Goal: Entertainment & Leisure: Consume media (video, audio)

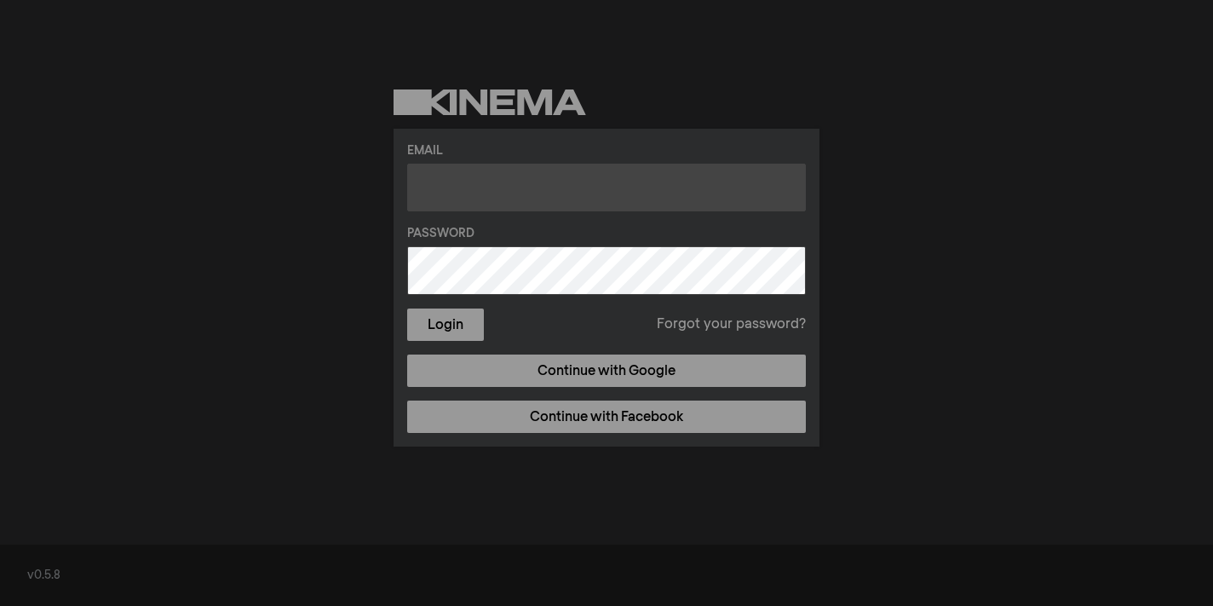
click at [526, 198] on input "text" at bounding box center [606, 188] width 399 height 48
type input "[PERSON_NAME][EMAIL_ADDRESS][DOMAIN_NAME]"
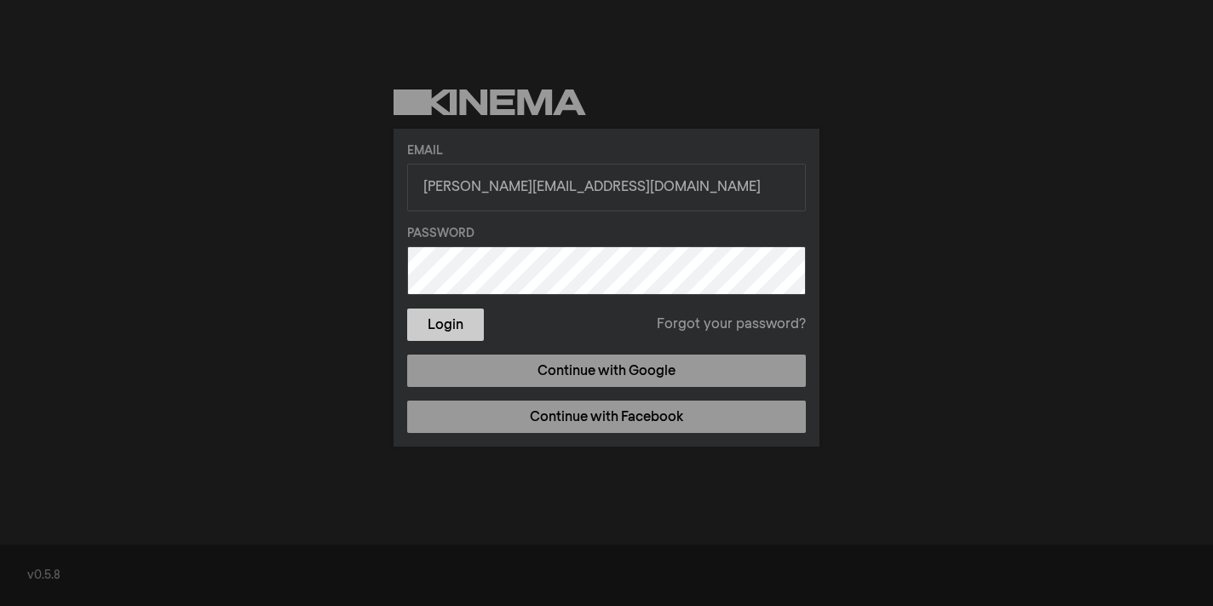
click at [469, 327] on button "Login" at bounding box center [445, 324] width 77 height 32
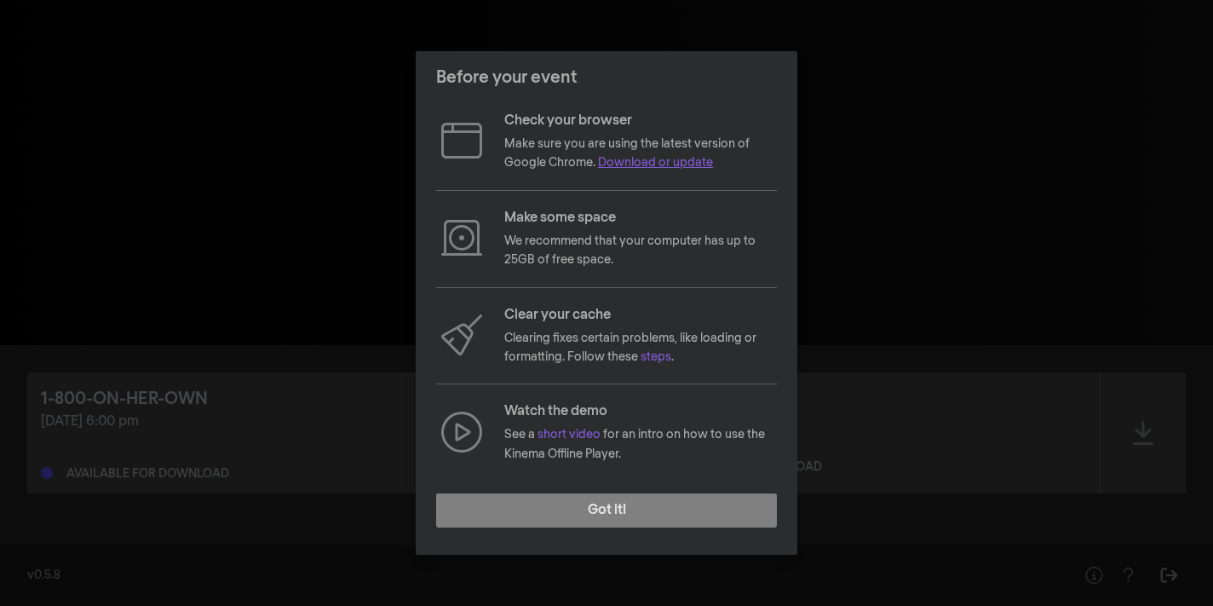
click at [692, 164] on link "Download or update" at bounding box center [655, 163] width 115 height 12
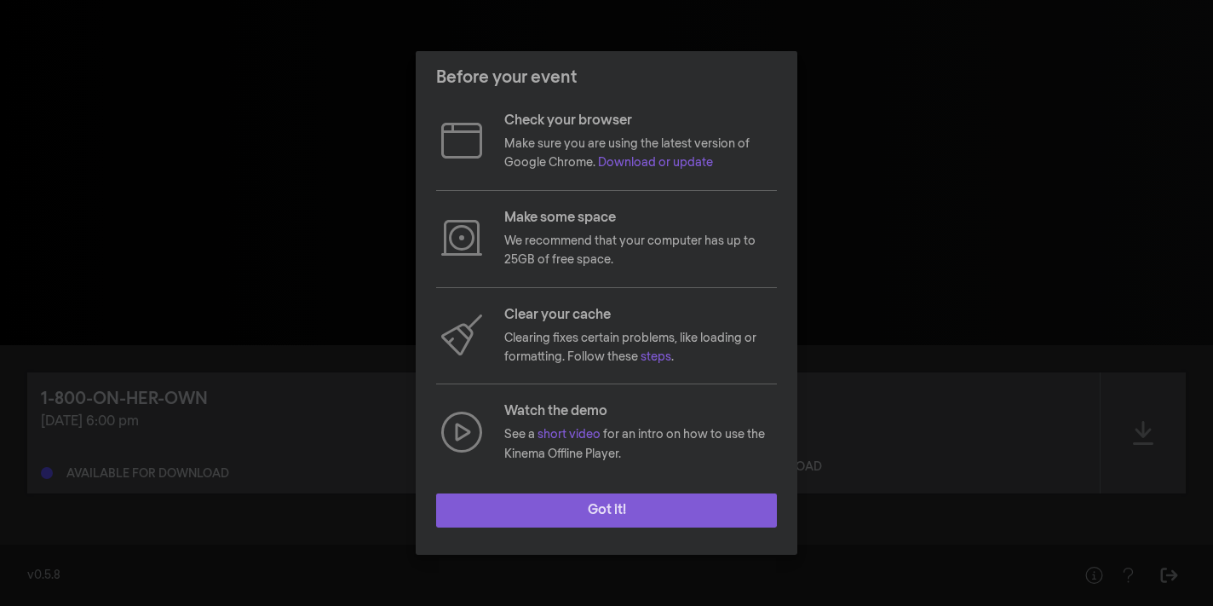
click at [626, 517] on button "Got it!" at bounding box center [606, 510] width 341 height 34
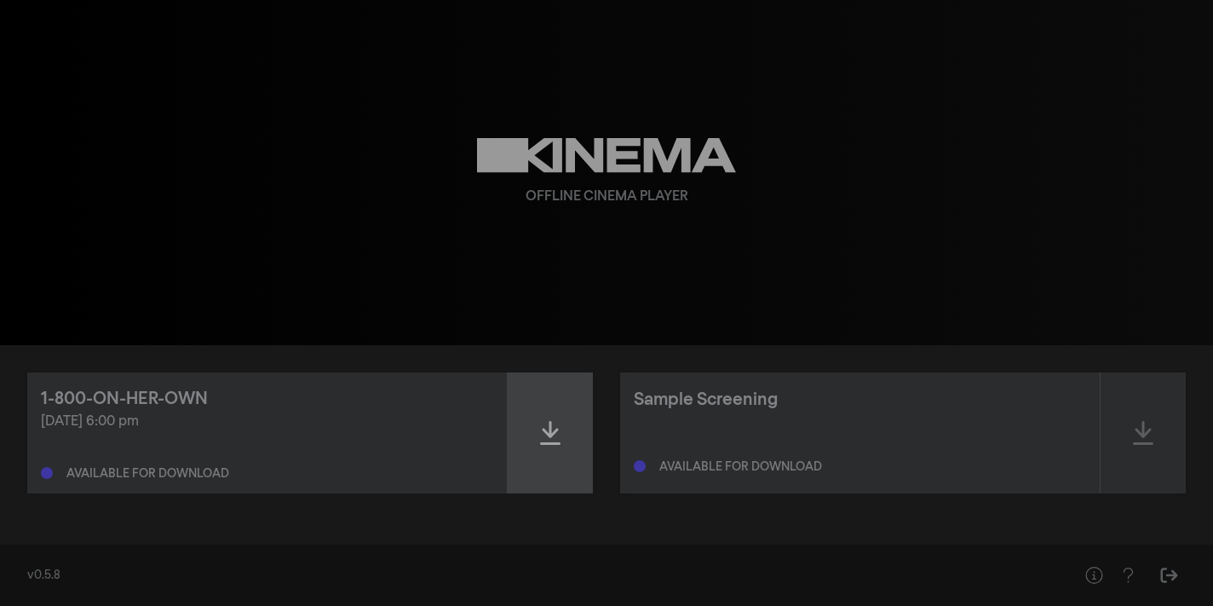
click at [554, 429] on icon at bounding box center [550, 432] width 20 height 27
click at [553, 423] on icon at bounding box center [550, 432] width 20 height 27
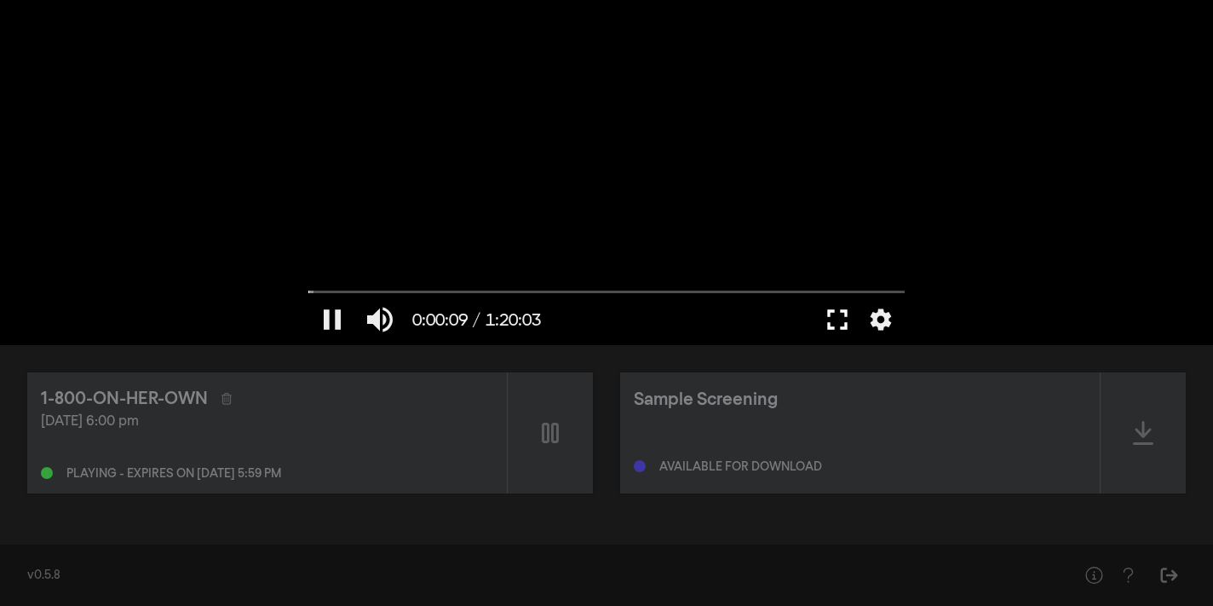
click at [839, 319] on button "fullscreen" at bounding box center [838, 319] width 48 height 51
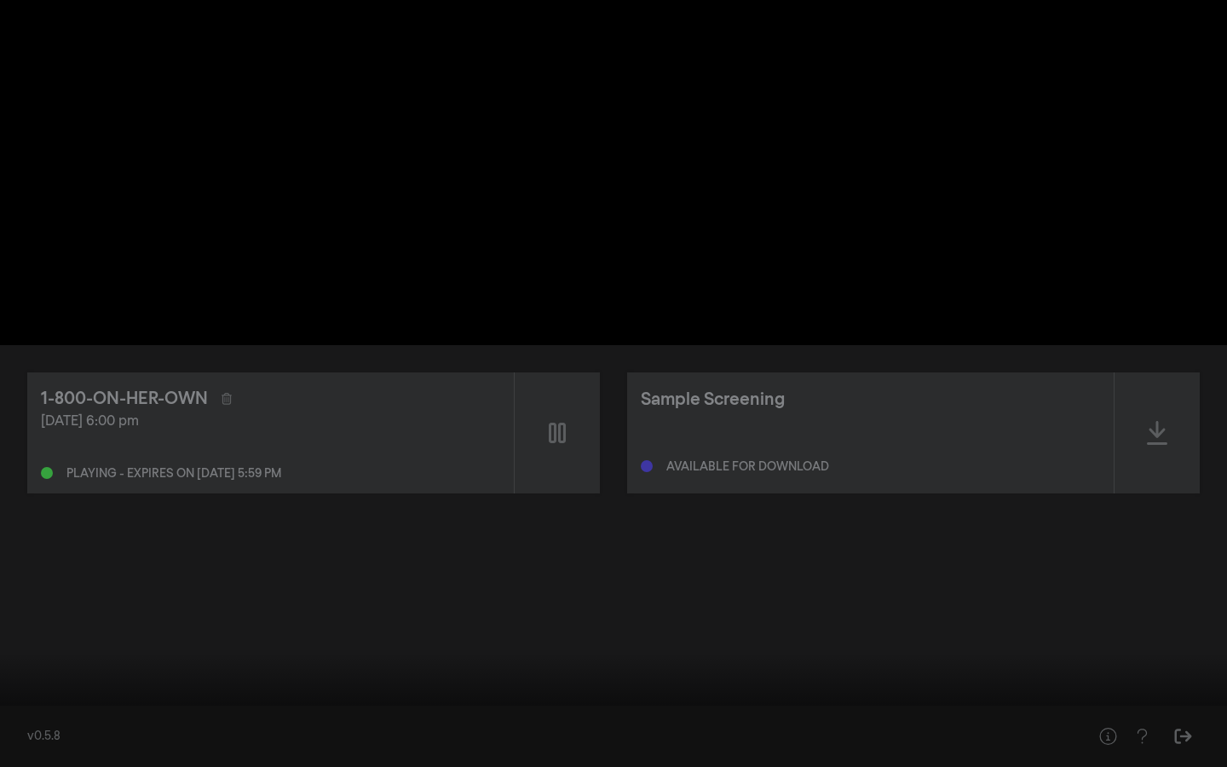
click at [1148, 605] on button "fullscreen_exit" at bounding box center [1151, 741] width 48 height 51
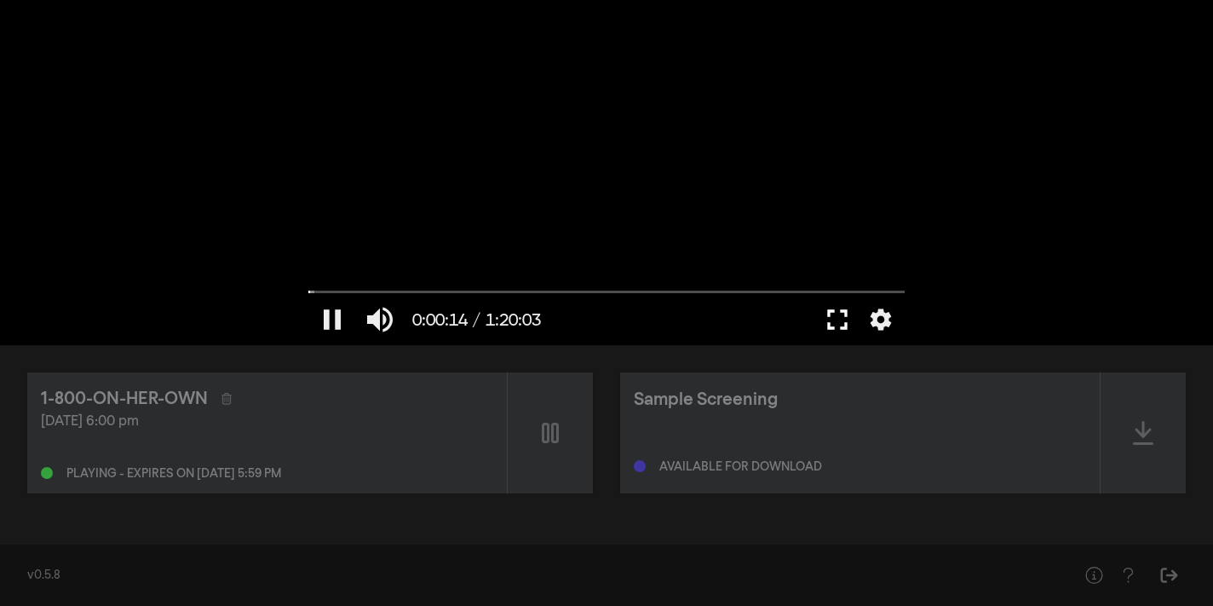
click at [834, 316] on button "fullscreen" at bounding box center [838, 319] width 48 height 51
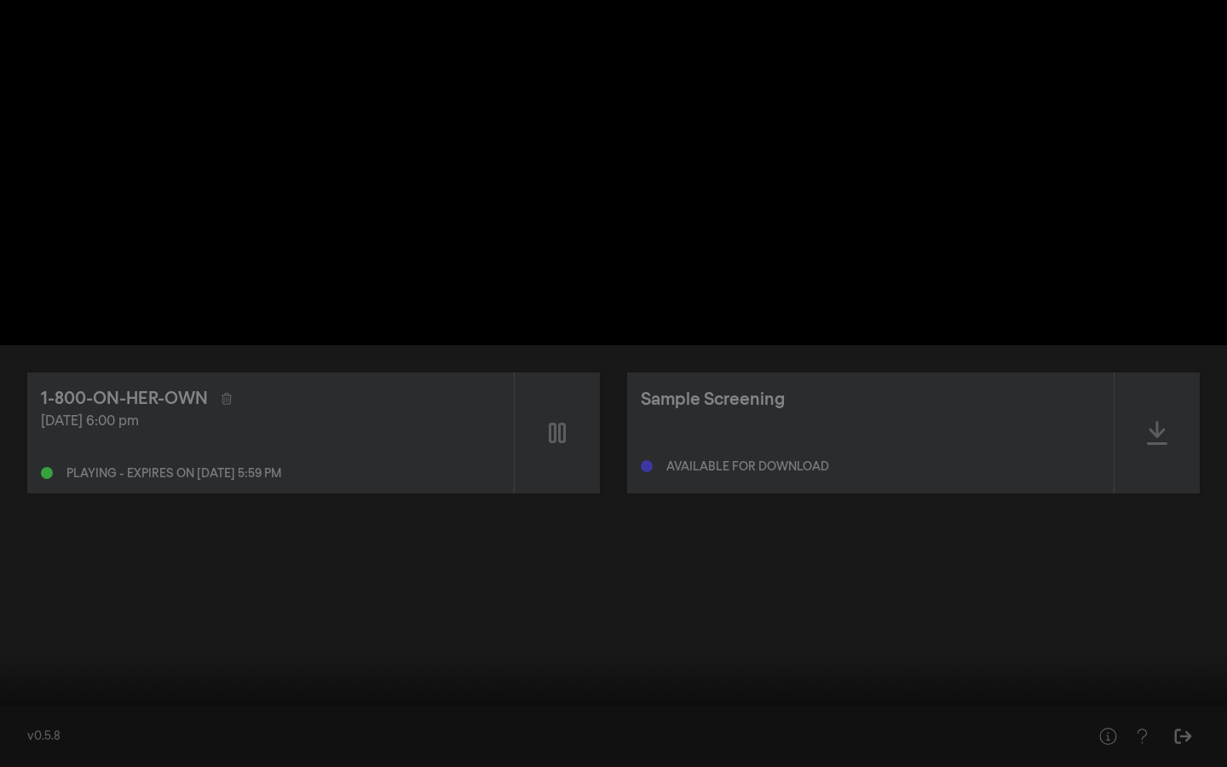
click at [24, 605] on button "pause" at bounding box center [33, 741] width 48 height 51
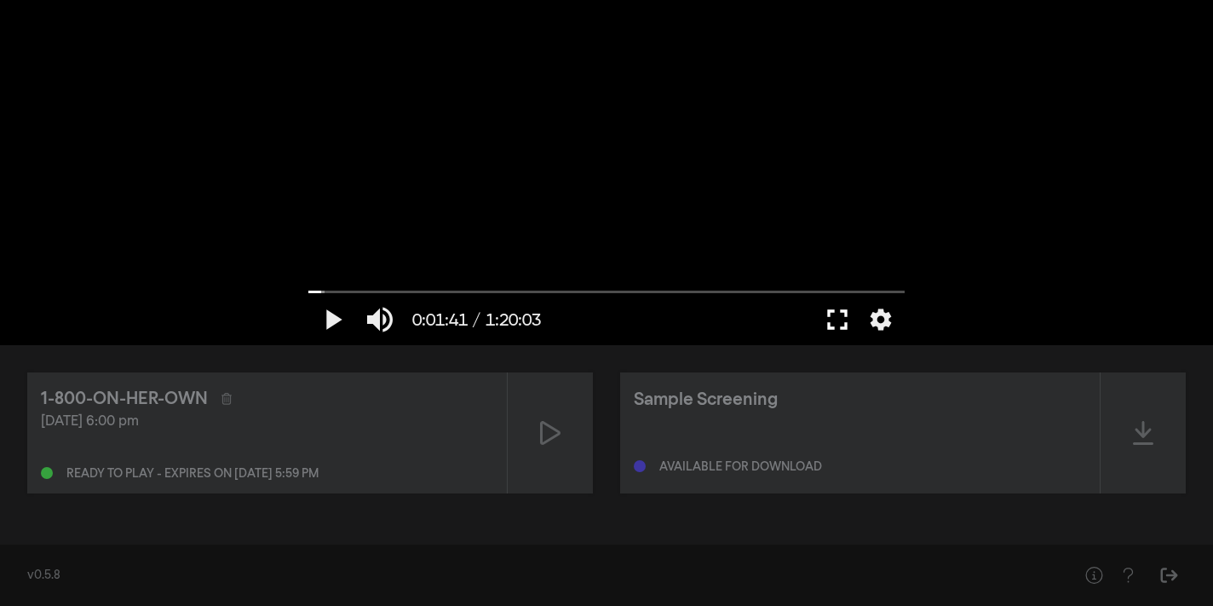
click at [837, 319] on button "fullscreen" at bounding box center [838, 319] width 48 height 51
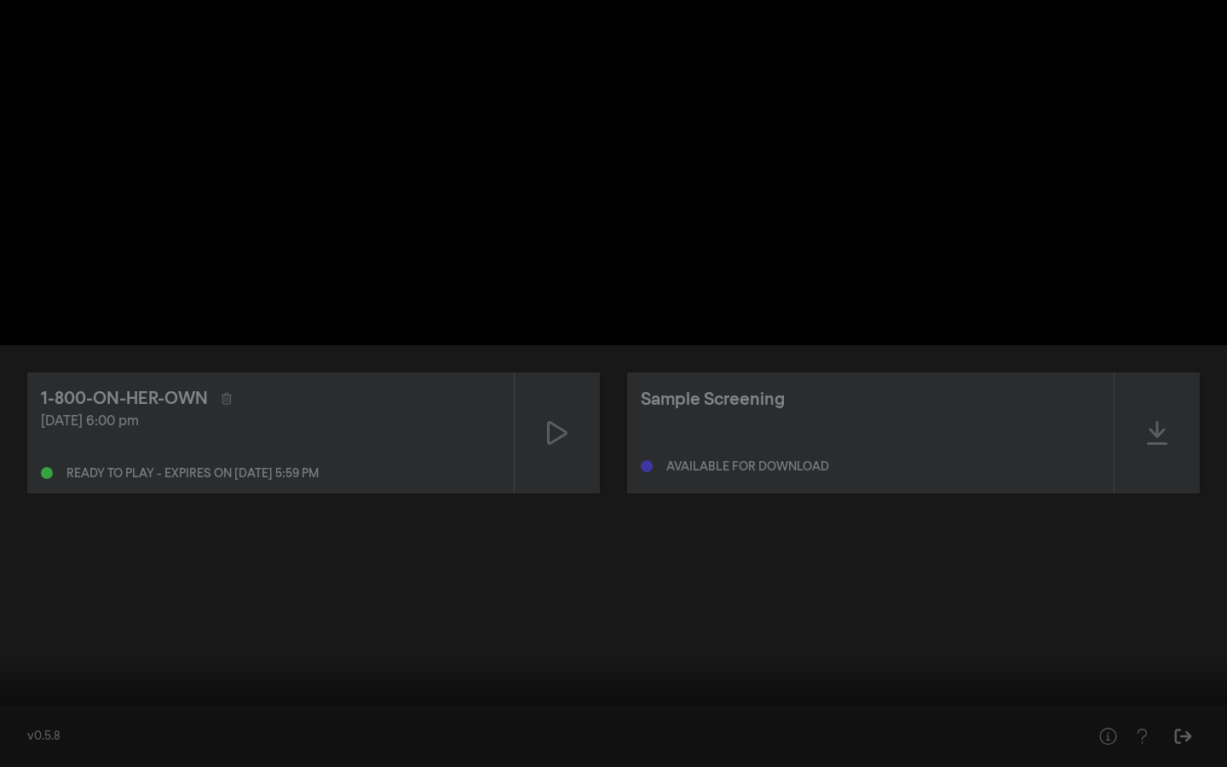
drag, startPoint x: 35, startPoint y: 713, endPoint x: 0, endPoint y: 710, distance: 35.0
click at [9, 605] on input "Seek" at bounding box center [614, 713] width 1210 height 10
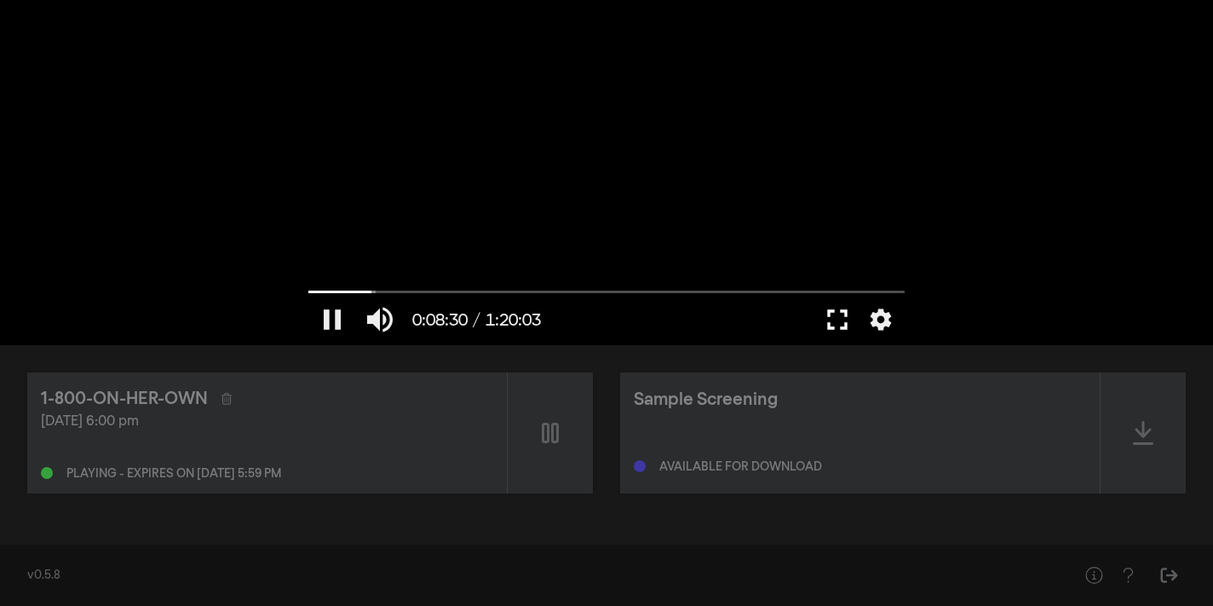
click at [830, 309] on button "fullscreen" at bounding box center [838, 319] width 48 height 51
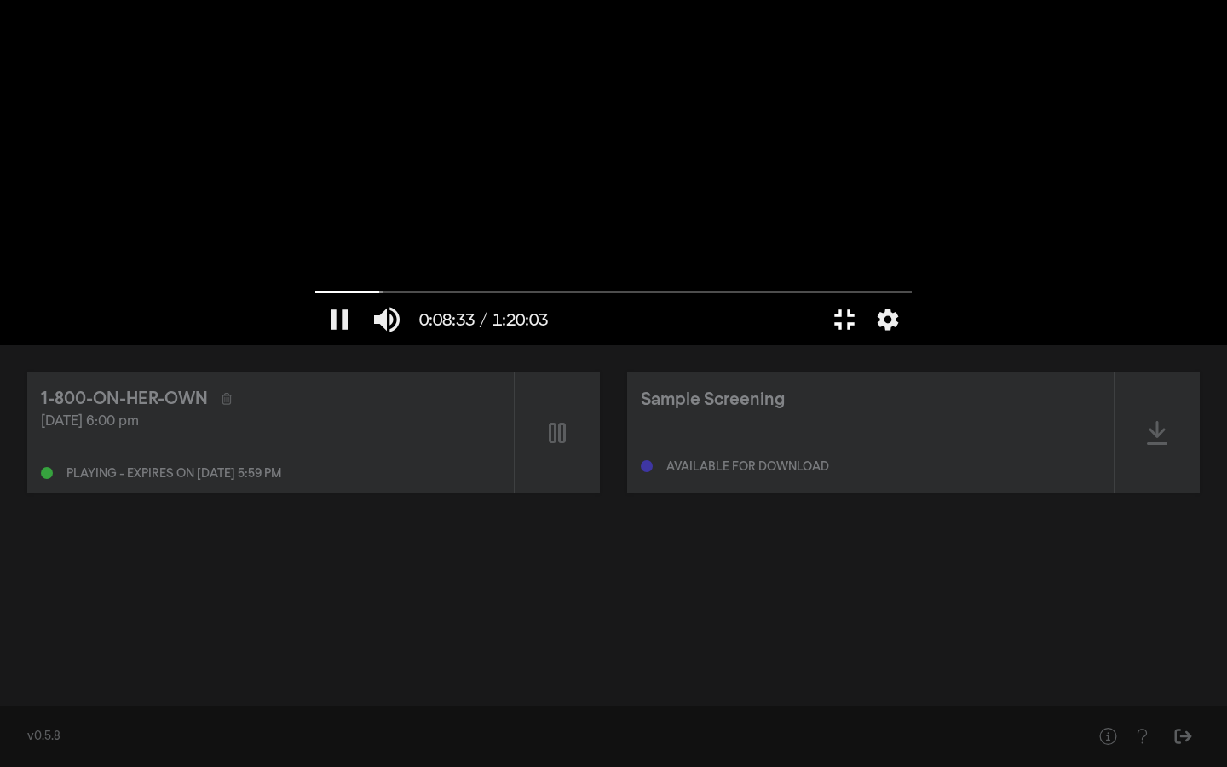
type input "513.914837"
